Goal: Use online tool/utility

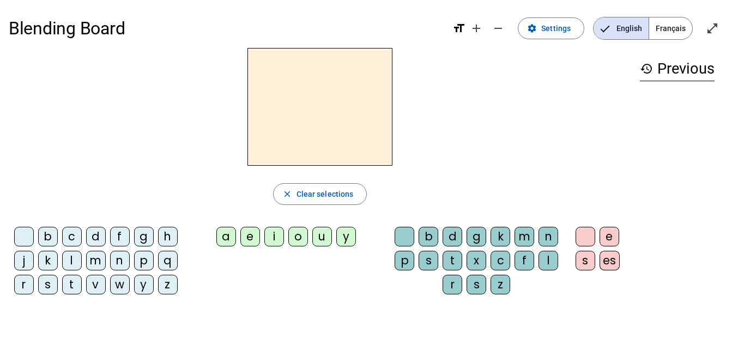
drag, startPoint x: 112, startPoint y: 223, endPoint x: 112, endPoint y: 231, distance: 8.7
click at [112, 224] on div "close Clear selections b c d f g h j k l m n p q r s t v w y z a e i o u y b d …" at bounding box center [320, 175] width 623 height 255
click at [115, 239] on div "f" at bounding box center [120, 237] width 20 height 20
drag, startPoint x: 97, startPoint y: 243, endPoint x: 177, endPoint y: 259, distance: 82.4
click at [98, 244] on div "d" at bounding box center [96, 237] width 20 height 20
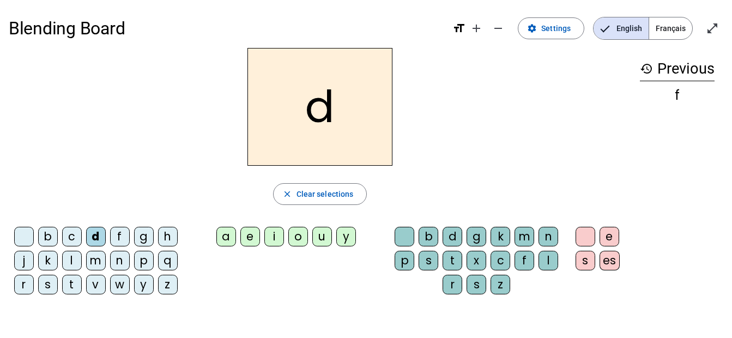
click at [174, 262] on div "q" at bounding box center [168, 261] width 20 height 20
click at [112, 257] on div "n" at bounding box center [120, 261] width 20 height 20
click at [84, 250] on div "b c d f g h j k l m n p q r s t v w y z" at bounding box center [98, 263] width 170 height 72
drag, startPoint x: 68, startPoint y: 243, endPoint x: 83, endPoint y: 246, distance: 15.5
click at [81, 246] on letter-bubble "c" at bounding box center [74, 239] width 24 height 24
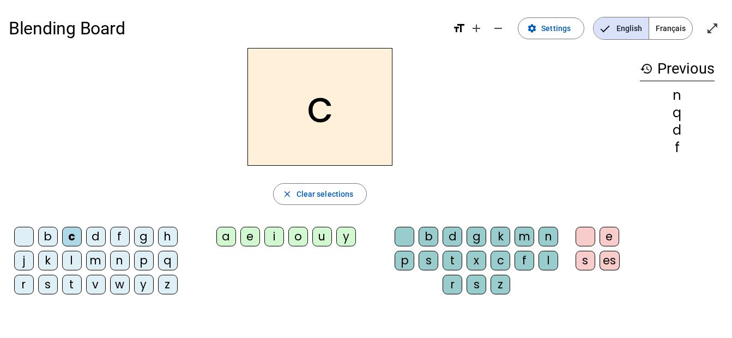
click at [281, 242] on div "i" at bounding box center [275, 237] width 20 height 20
drag, startPoint x: 339, startPoint y: 237, endPoint x: 395, endPoint y: 232, distance: 55.8
click at [340, 237] on div "y" at bounding box center [347, 237] width 20 height 20
click at [428, 232] on div "b" at bounding box center [429, 237] width 20 height 20
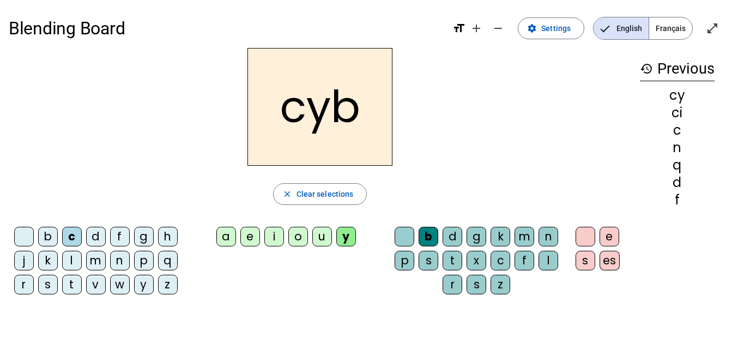
drag, startPoint x: 79, startPoint y: 212, endPoint x: 146, endPoint y: 218, distance: 66.9
click at [146, 218] on div "cyb close Clear selections b c d f g h j k l m n p q r s t v w y z a e i o u y …" at bounding box center [320, 175] width 623 height 255
